Goal: Navigation & Orientation: Find specific page/section

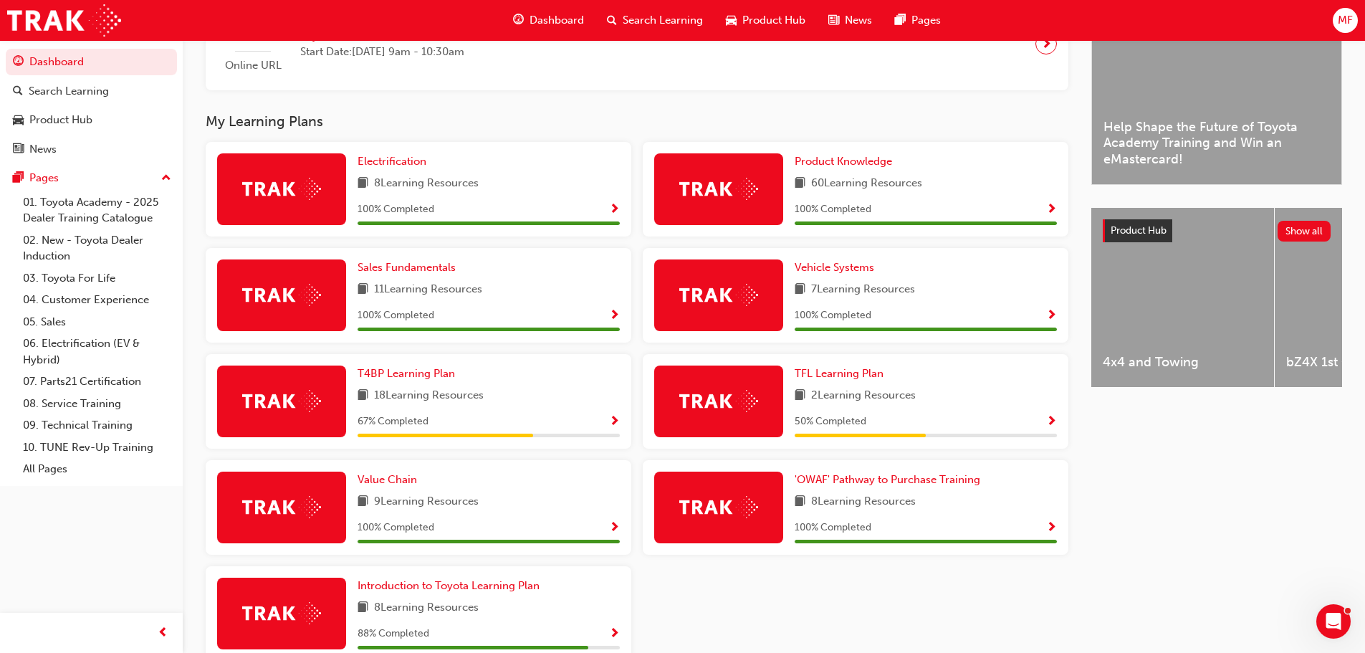
scroll to position [430, 0]
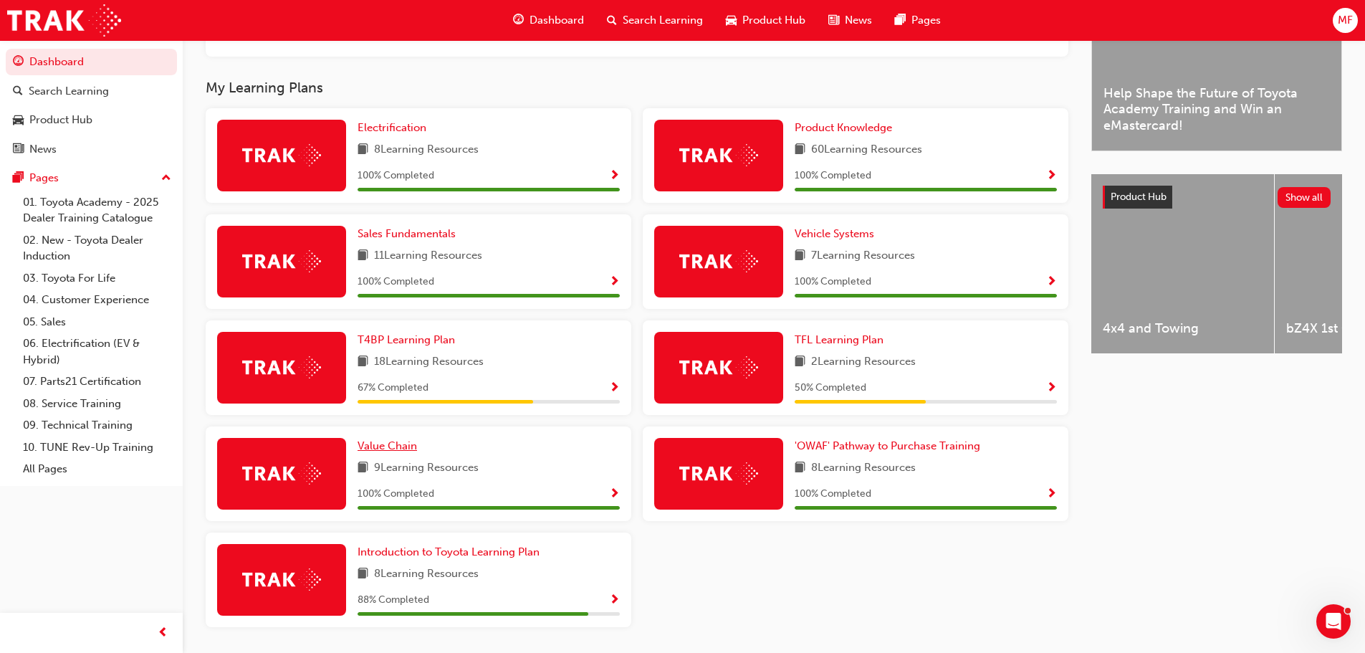
click at [401, 452] on span "Value Chain" at bounding box center [387, 445] width 59 height 13
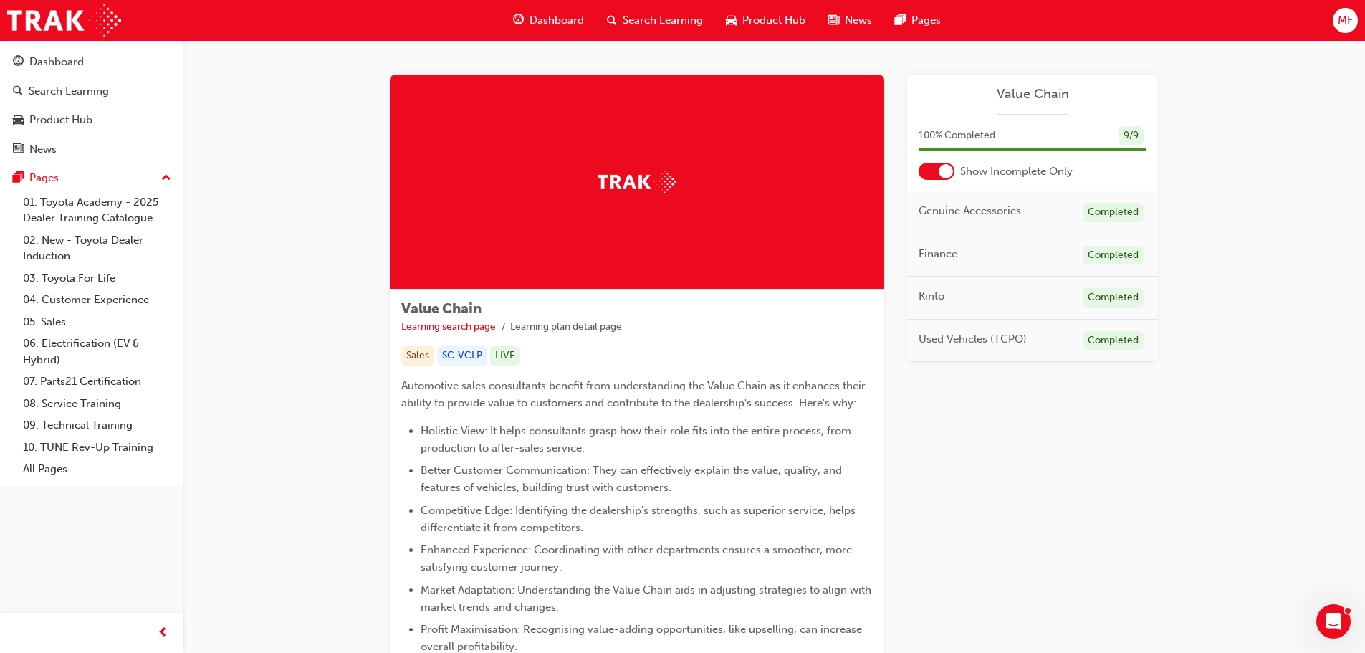
click at [570, 29] on div "Dashboard" at bounding box center [549, 20] width 94 height 29
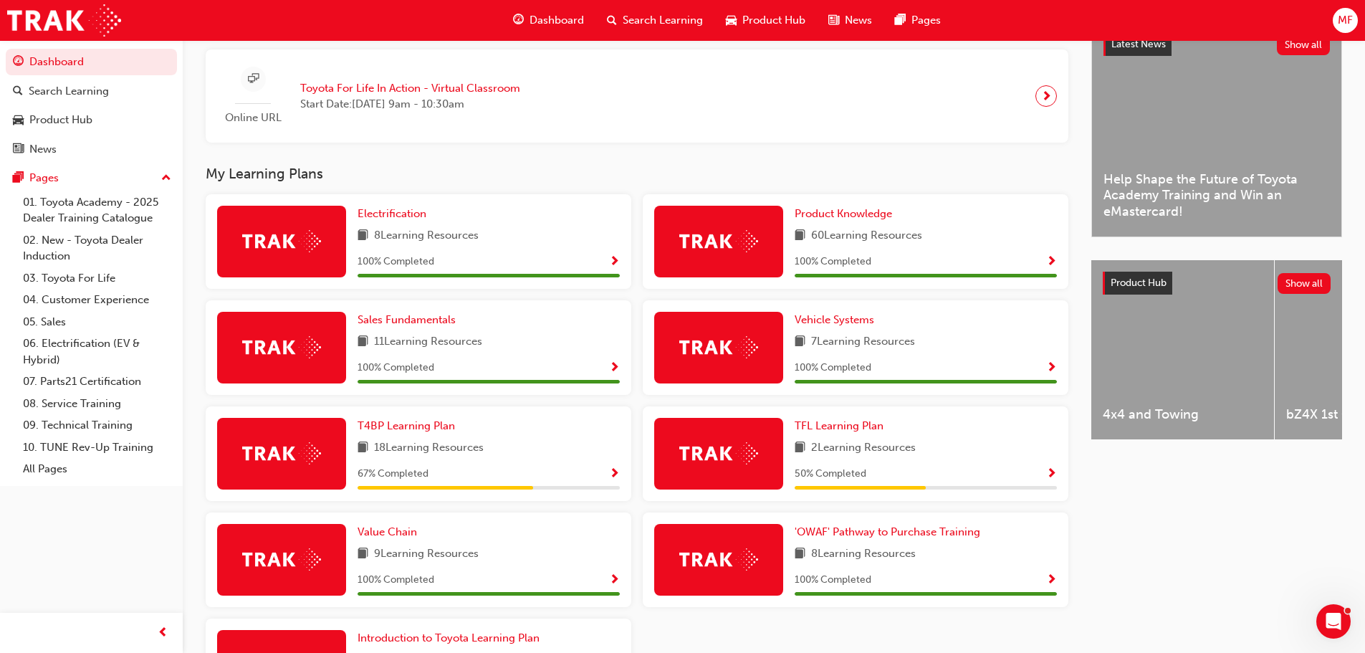
scroll to position [358, 0]
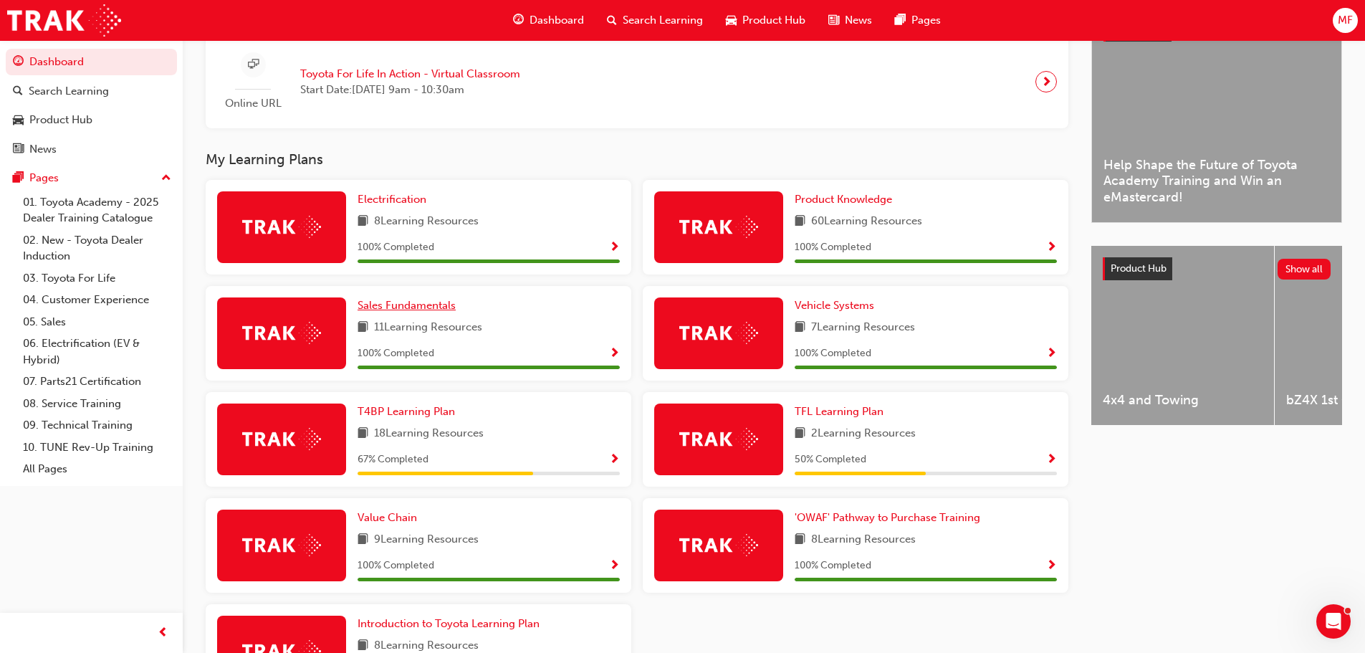
click at [424, 311] on span "Sales Fundamentals" at bounding box center [407, 305] width 98 height 13
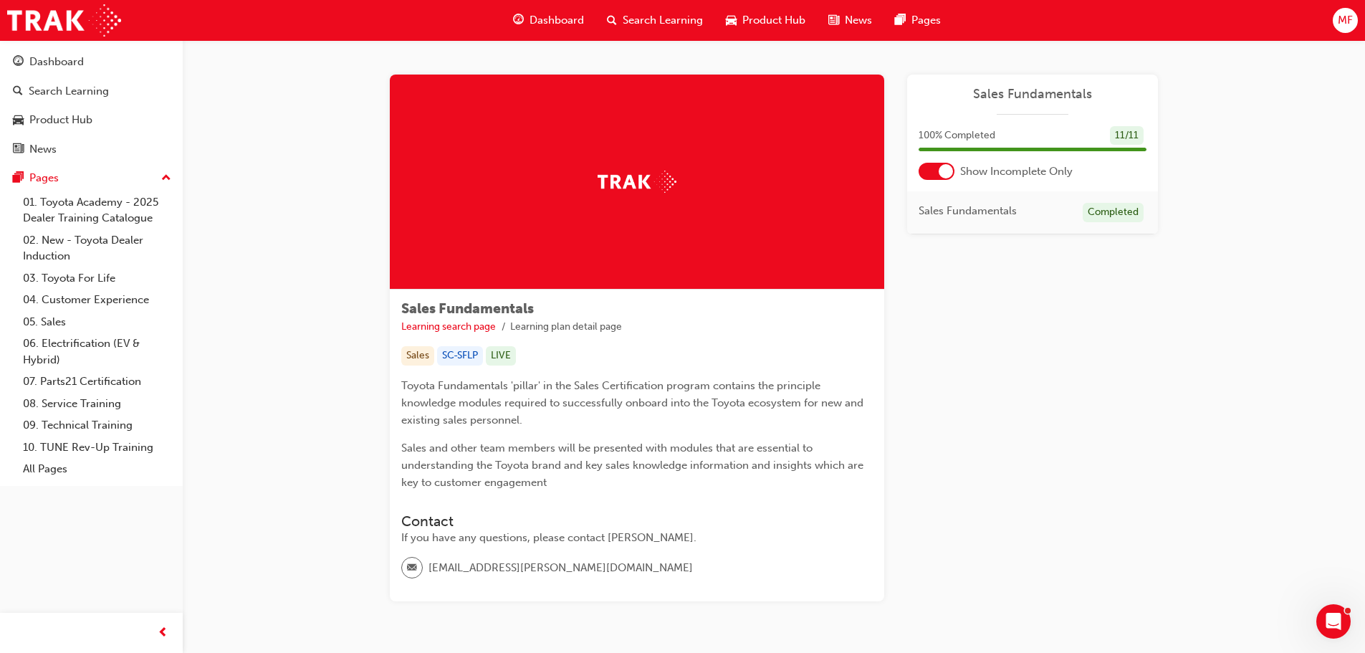
click at [561, 14] on span "Dashboard" at bounding box center [557, 20] width 54 height 16
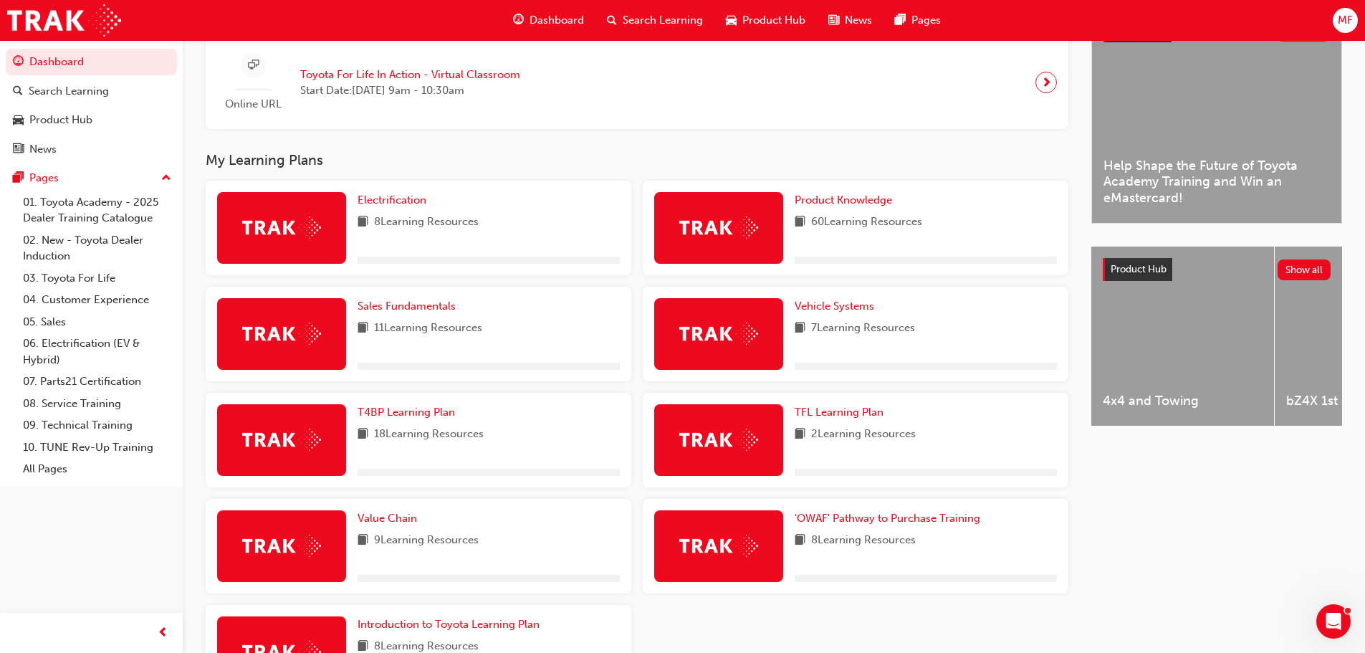
scroll to position [358, 0]
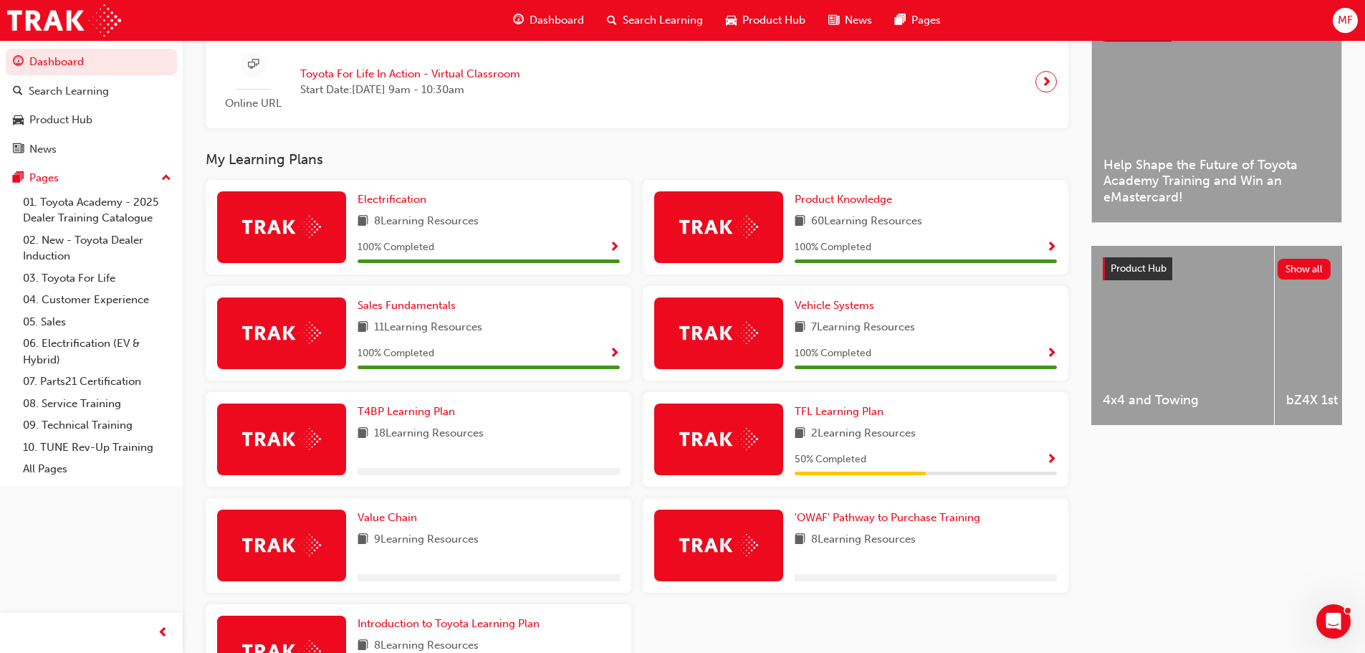
click at [710, 344] on img at bounding box center [718, 333] width 79 height 22
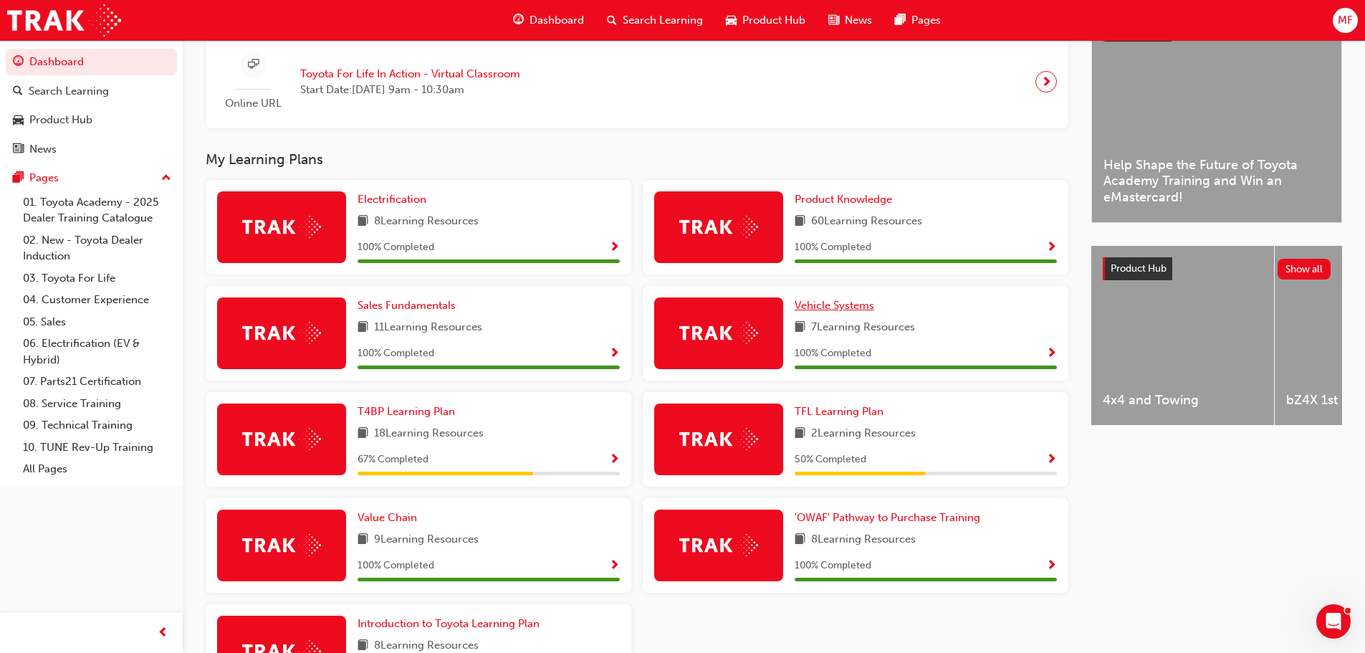
click at [831, 308] on span "Vehicle Systems" at bounding box center [835, 305] width 80 height 13
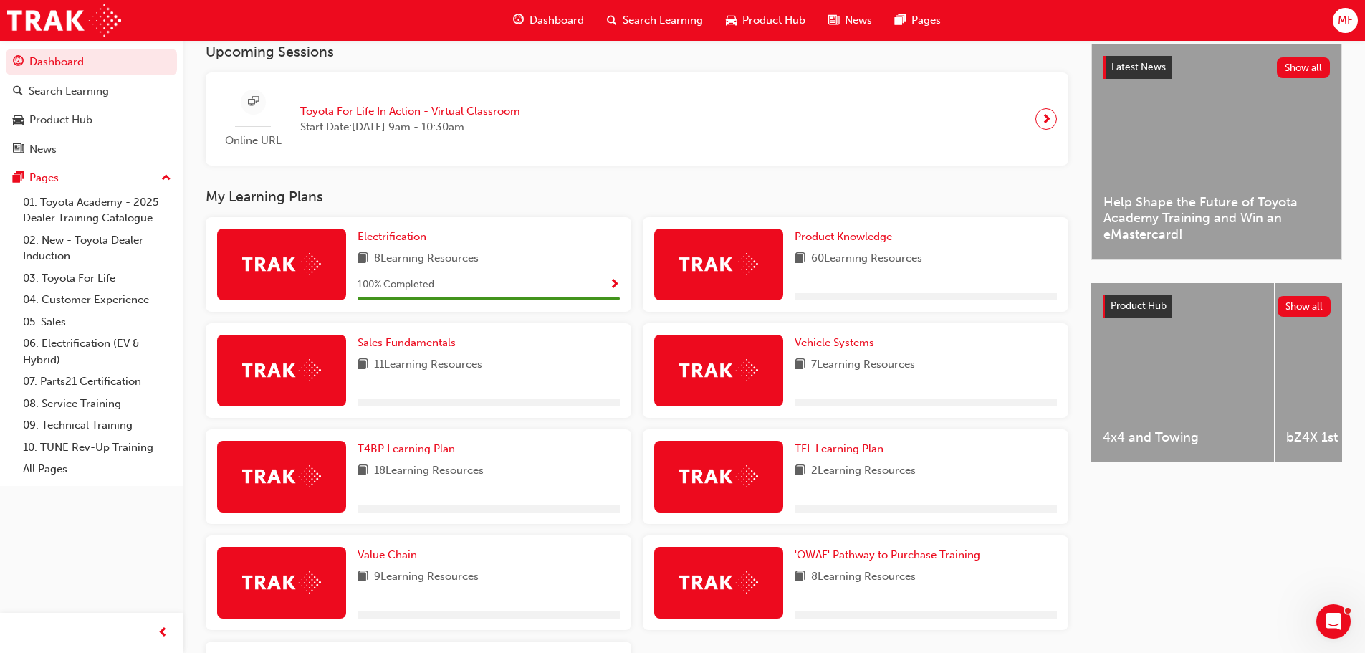
scroll to position [358, 0]
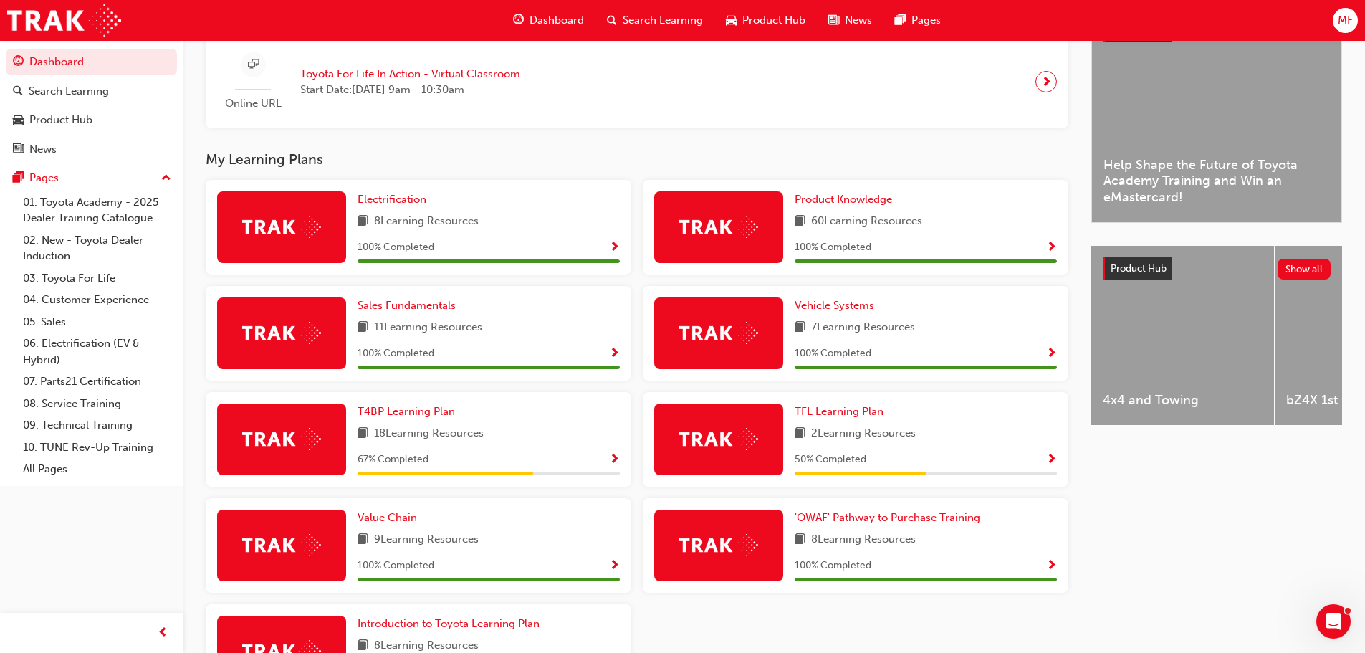
click at [842, 416] on span "TFL Learning Plan" at bounding box center [839, 411] width 89 height 13
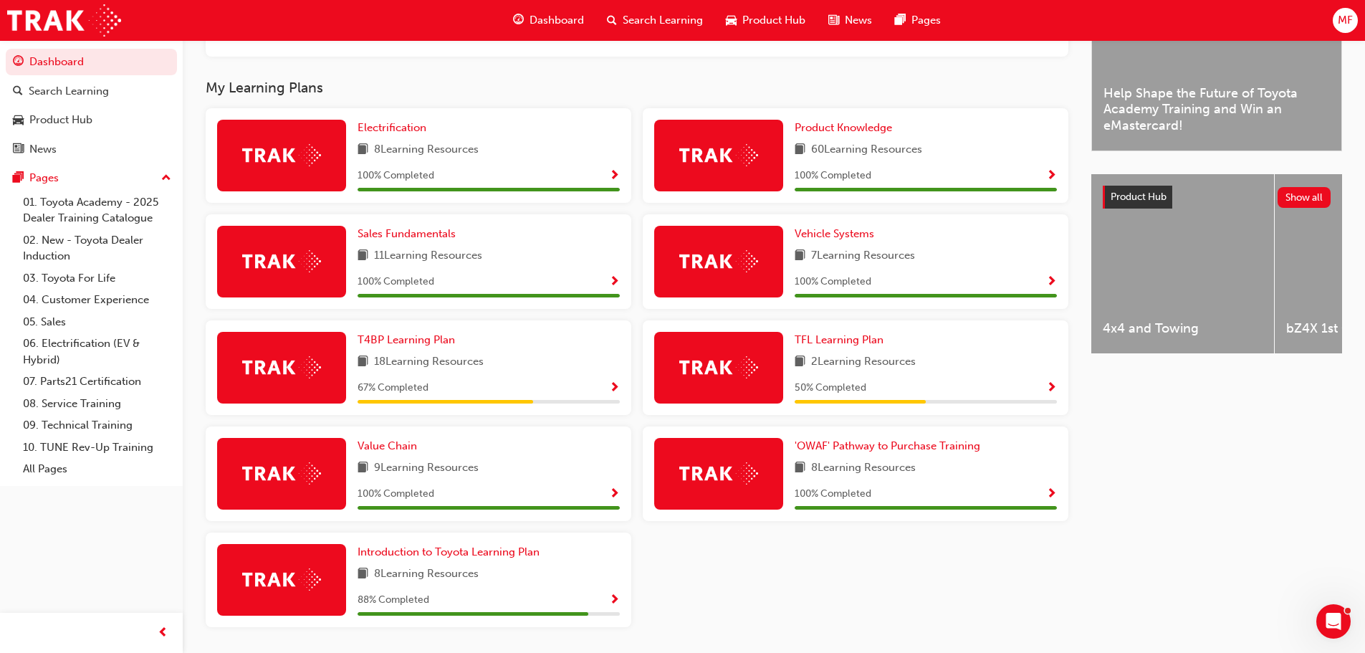
scroll to position [480, 0]
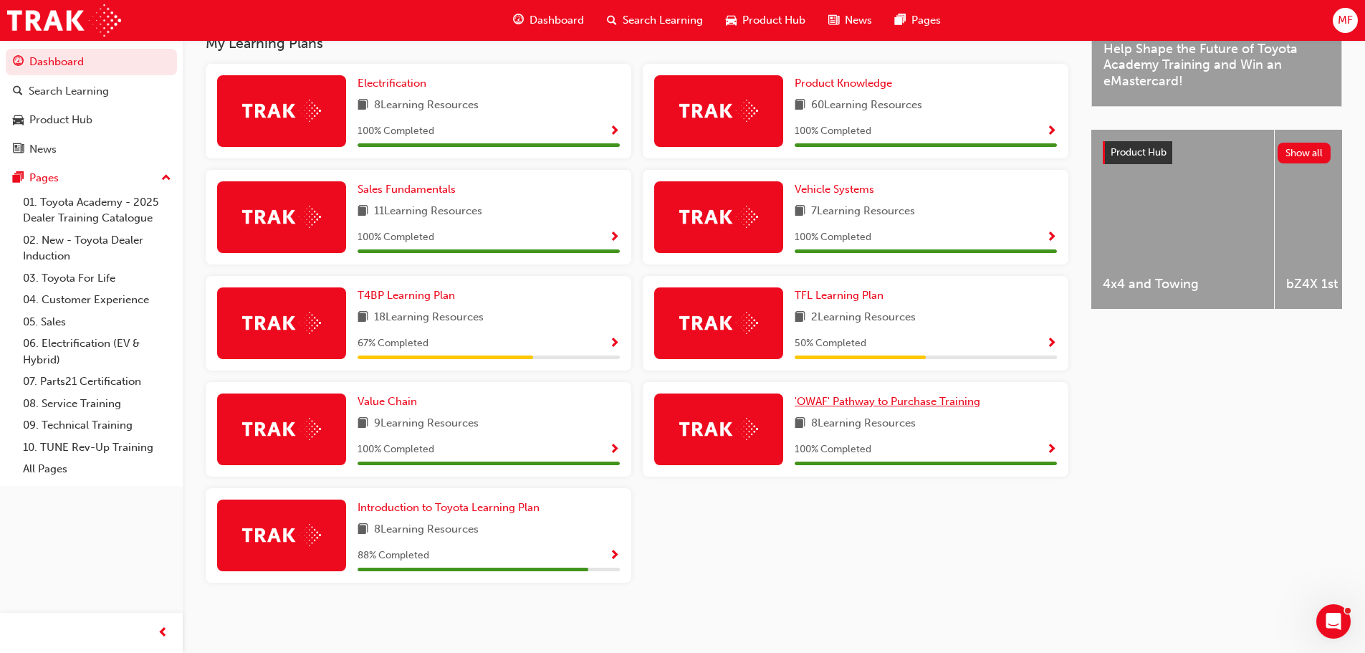
click at [870, 401] on span "'OWAF' Pathway to Purchase Training" at bounding box center [888, 401] width 186 height 13
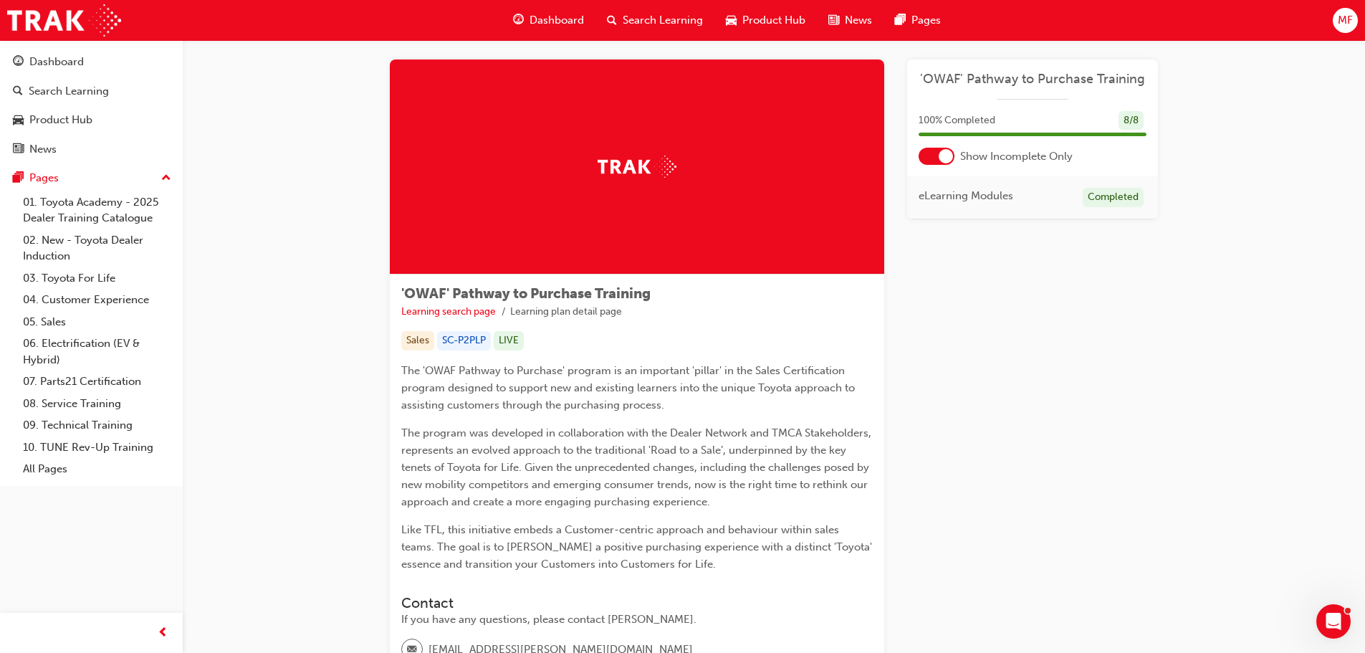
scroll to position [8, 0]
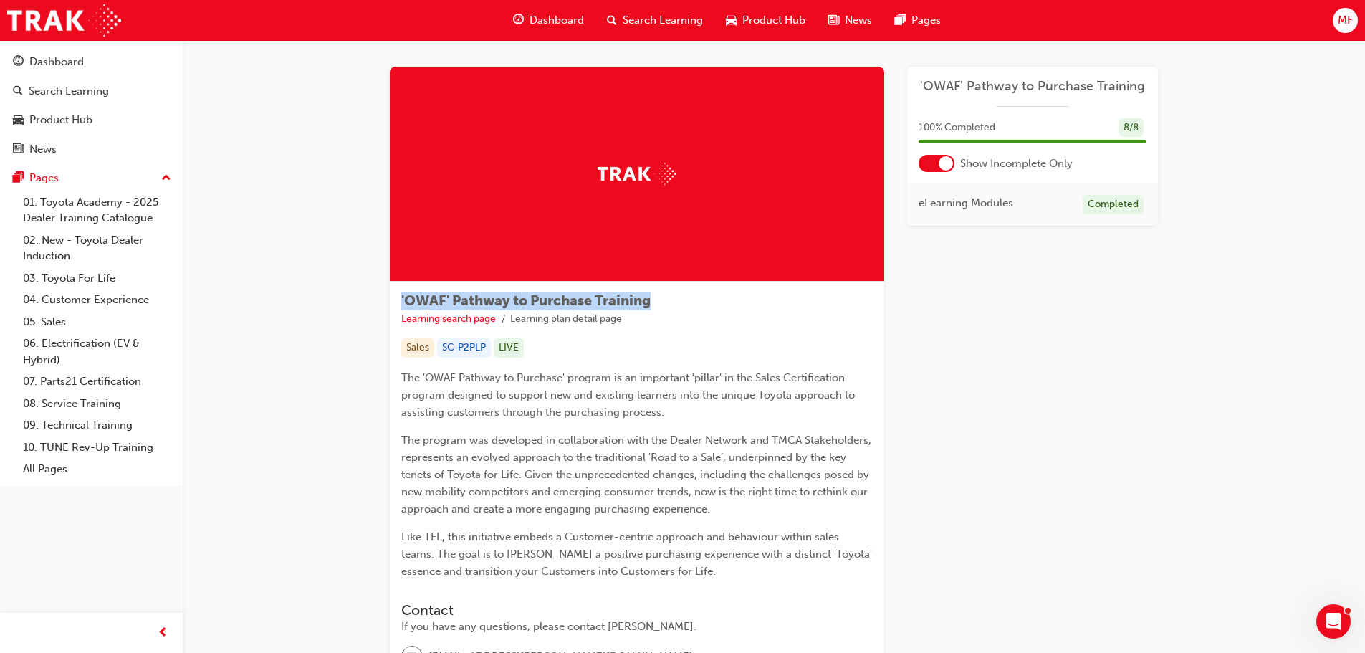
drag, startPoint x: 660, startPoint y: 293, endPoint x: 392, endPoint y: 299, distance: 268.1
click at [392, 299] on div "'OWAF' Pathway to Purchase Training Learning search page Learning plan detail p…" at bounding box center [637, 523] width 495 height 482
copy span "'OWAF' Pathway to Purchase Training"
click at [47, 32] on img at bounding box center [64, 20] width 114 height 32
